Goal: Information Seeking & Learning: Learn about a topic

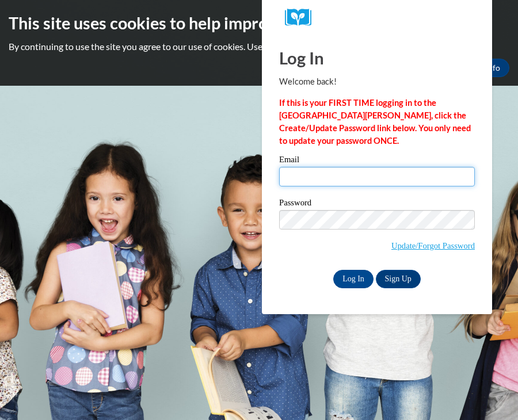
click at [335, 180] on input "Email" at bounding box center [377, 177] width 196 height 20
type input "[EMAIL_ADDRESS][PERSON_NAME][DOMAIN_NAME]"
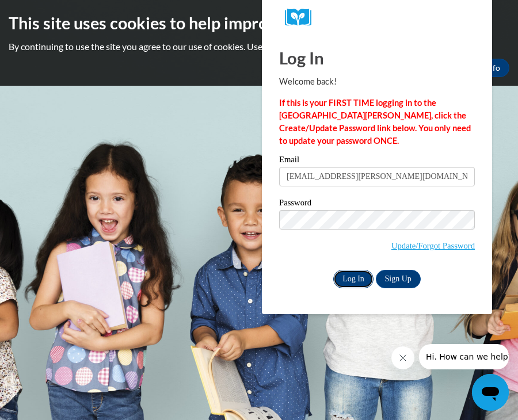
click at [350, 282] on input "Log In" at bounding box center [353, 279] width 40 height 18
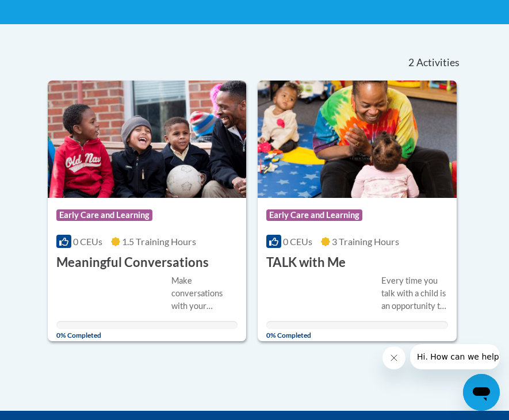
scroll to position [230, 0]
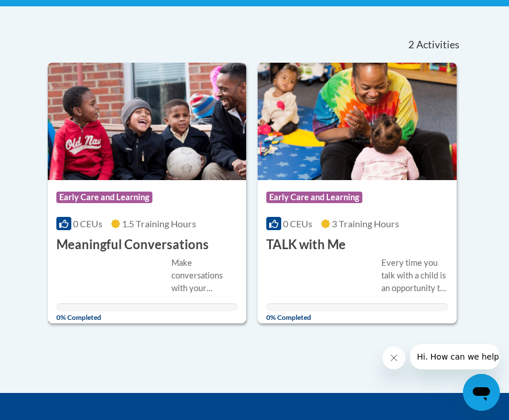
click at [102, 190] on div "Course Category: Early Care and Learning" at bounding box center [147, 199] width 182 height 26
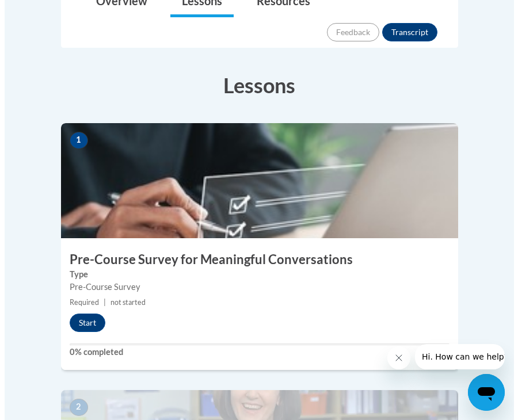
scroll to position [345, 0]
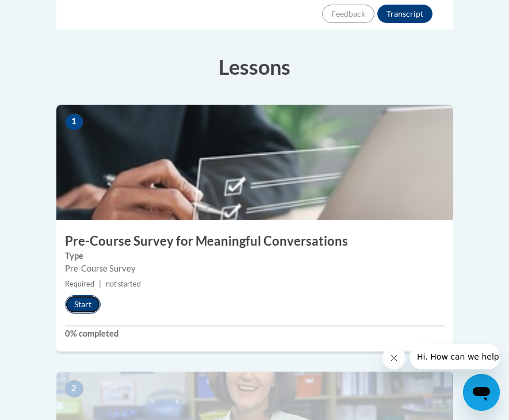
click at [86, 295] on button "Start" at bounding box center [83, 304] width 36 height 18
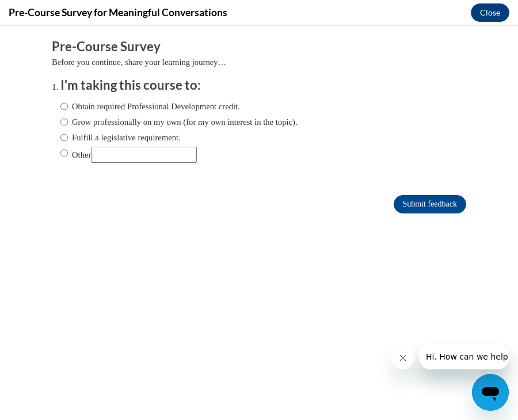
scroll to position [0, 0]
click at [60, 107] on input "Obtain required Professional Development credit." at bounding box center [63, 106] width 7 height 13
radio input "true"
click at [421, 202] on input "Submit feedback" at bounding box center [429, 204] width 72 height 18
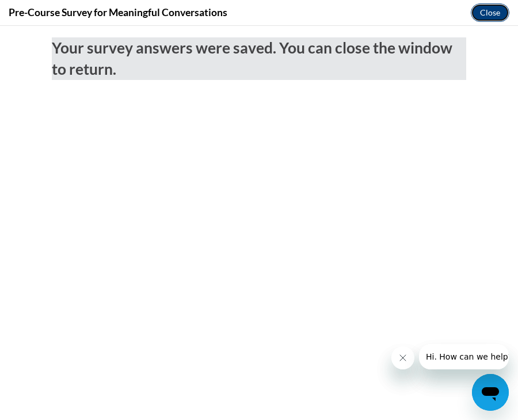
click at [500, 10] on button "Close" at bounding box center [490, 12] width 39 height 18
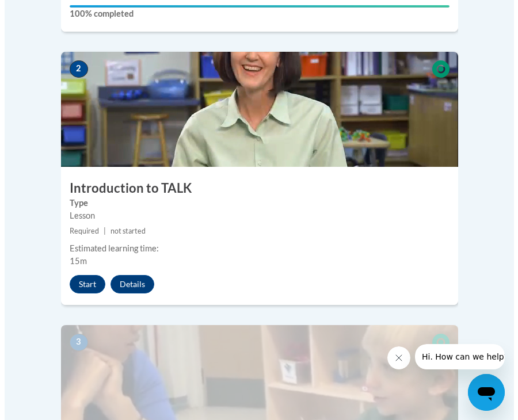
scroll to position [690, 0]
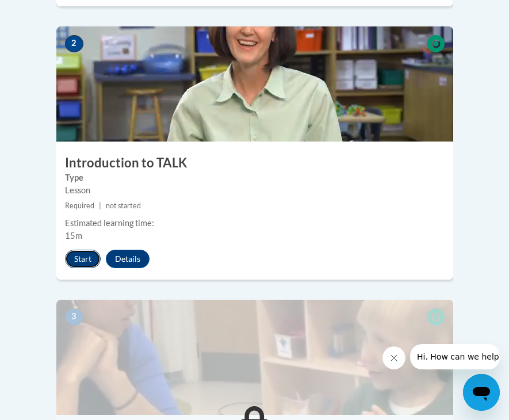
click at [78, 250] on button "Start" at bounding box center [83, 259] width 36 height 18
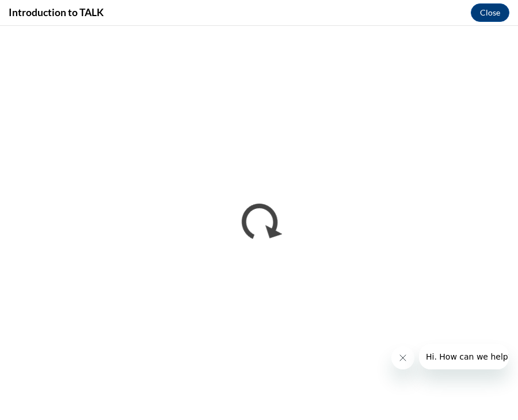
scroll to position [0, 0]
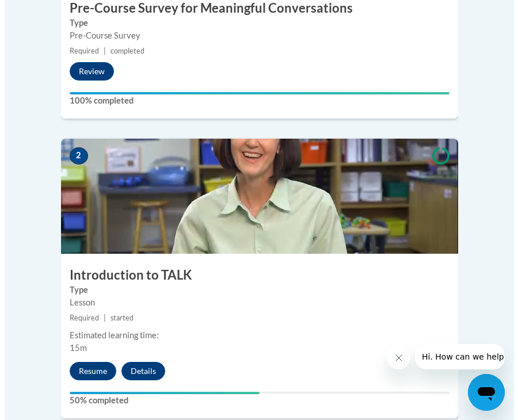
scroll to position [633, 0]
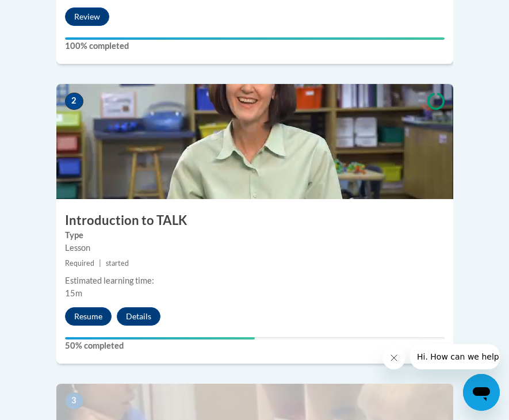
click at [212, 171] on div "2 Introduction to TALK Type Lesson Required | started Estimated learning time: …" at bounding box center [254, 224] width 397 height 280
click at [79, 307] on button "Resume" at bounding box center [88, 316] width 47 height 18
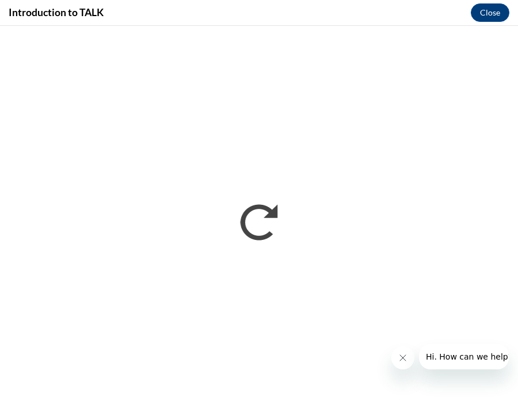
scroll to position [0, 0]
